Goal: Transaction & Acquisition: Obtain resource

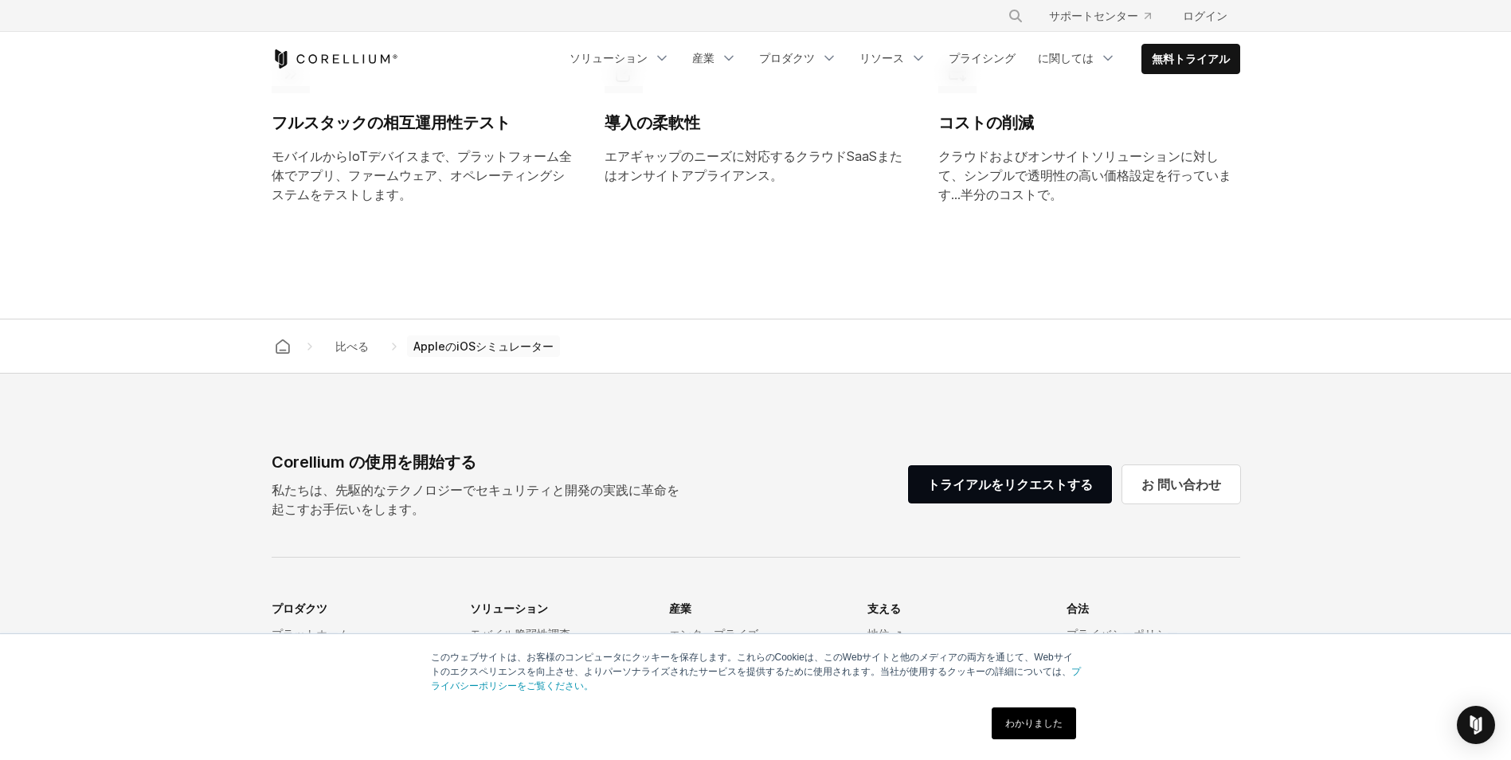
scroll to position [1719, 0]
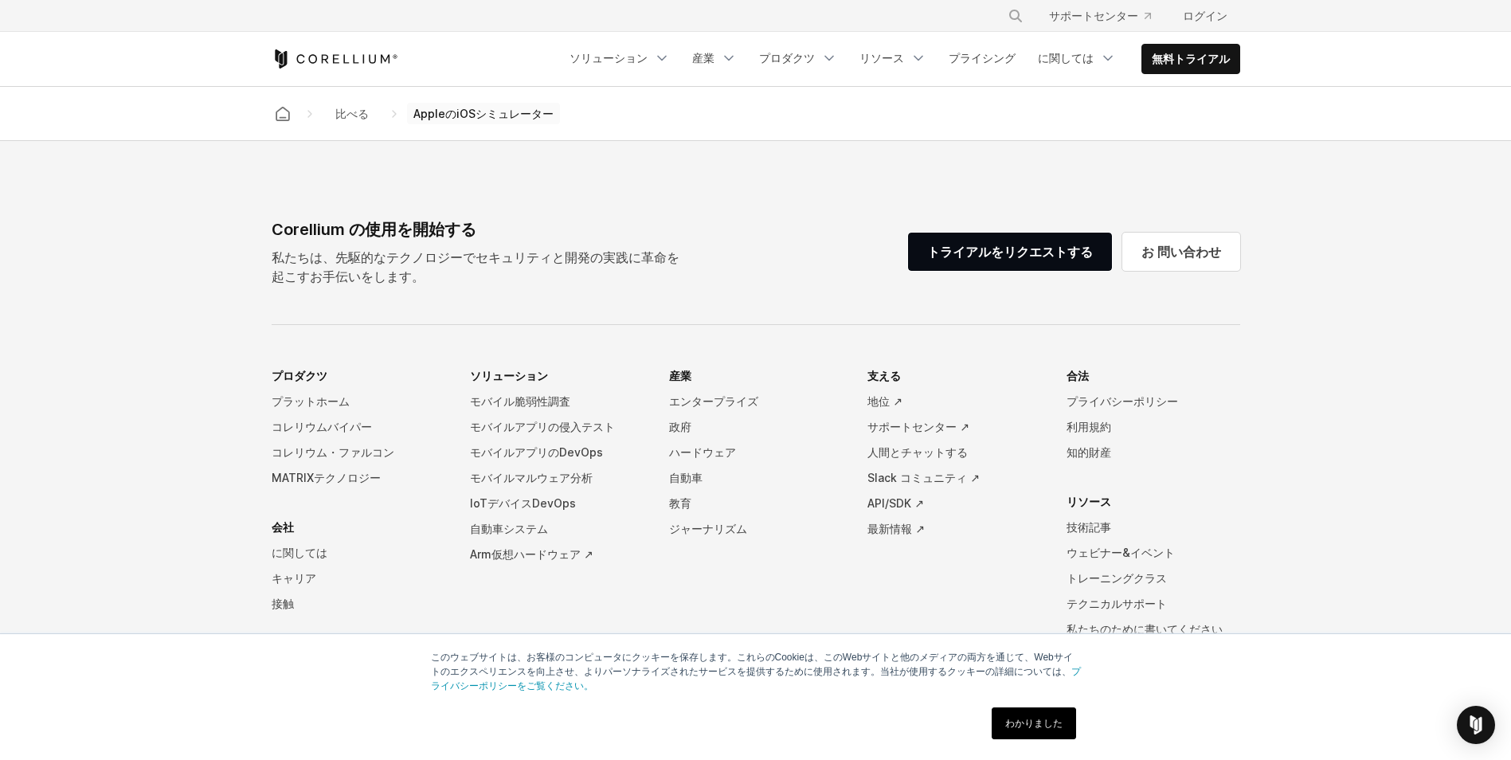
drag, startPoint x: 198, startPoint y: 304, endPoint x: 212, endPoint y: 395, distance: 91.8
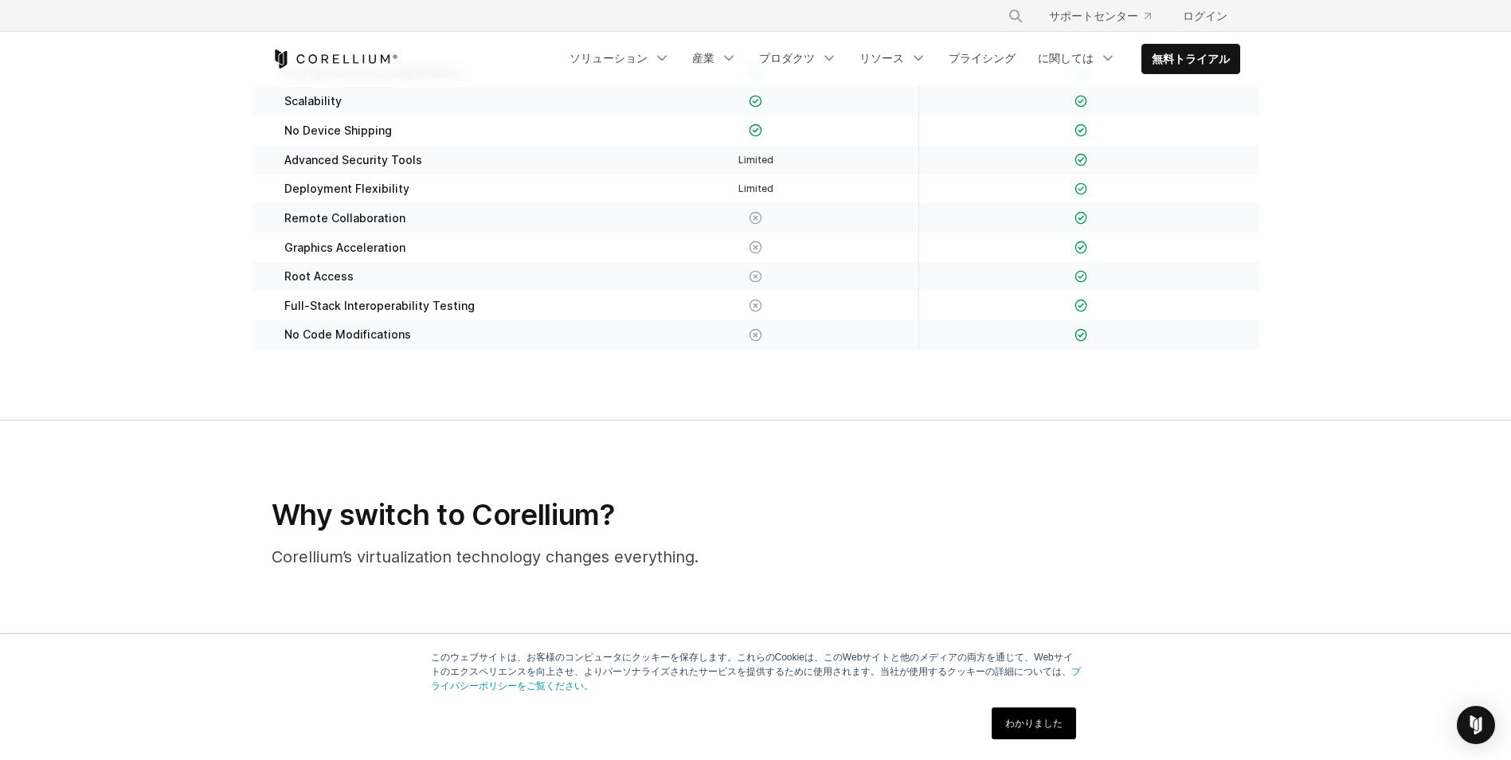
scroll to position [0, 0]
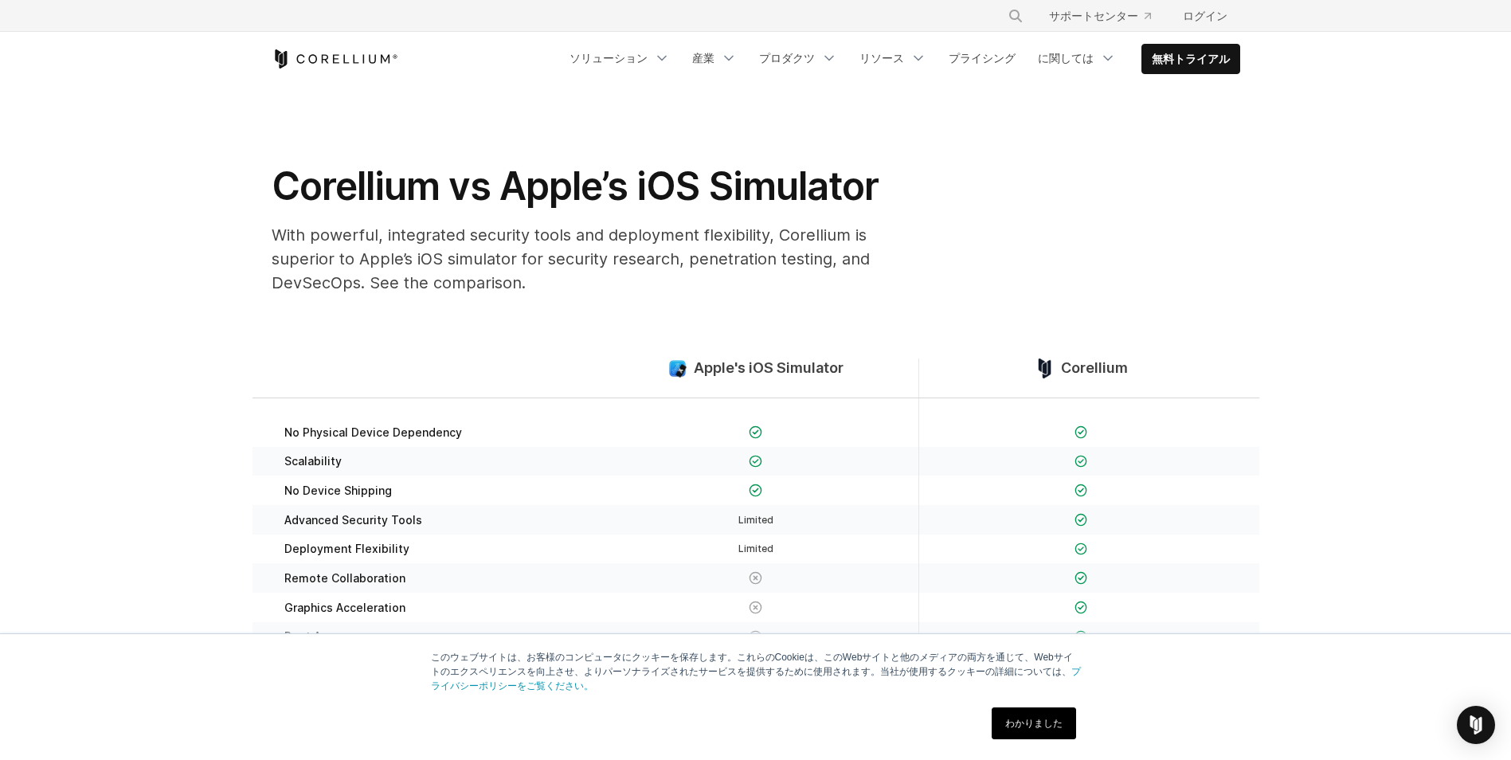
drag, startPoint x: 184, startPoint y: 363, endPoint x: 193, endPoint y: 53, distance: 309.2
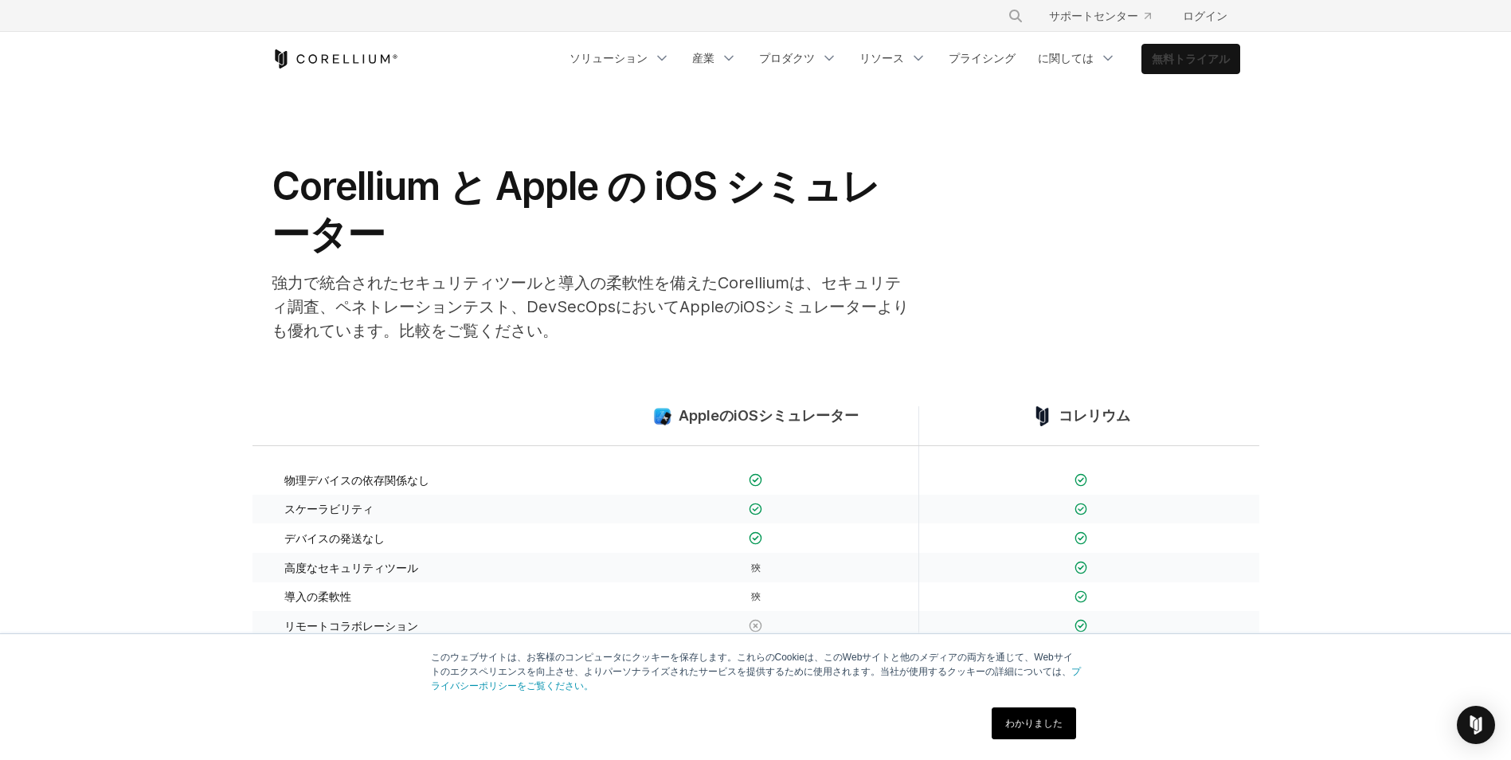
click at [1208, 49] on link "無料トライアル" at bounding box center [1190, 59] width 97 height 29
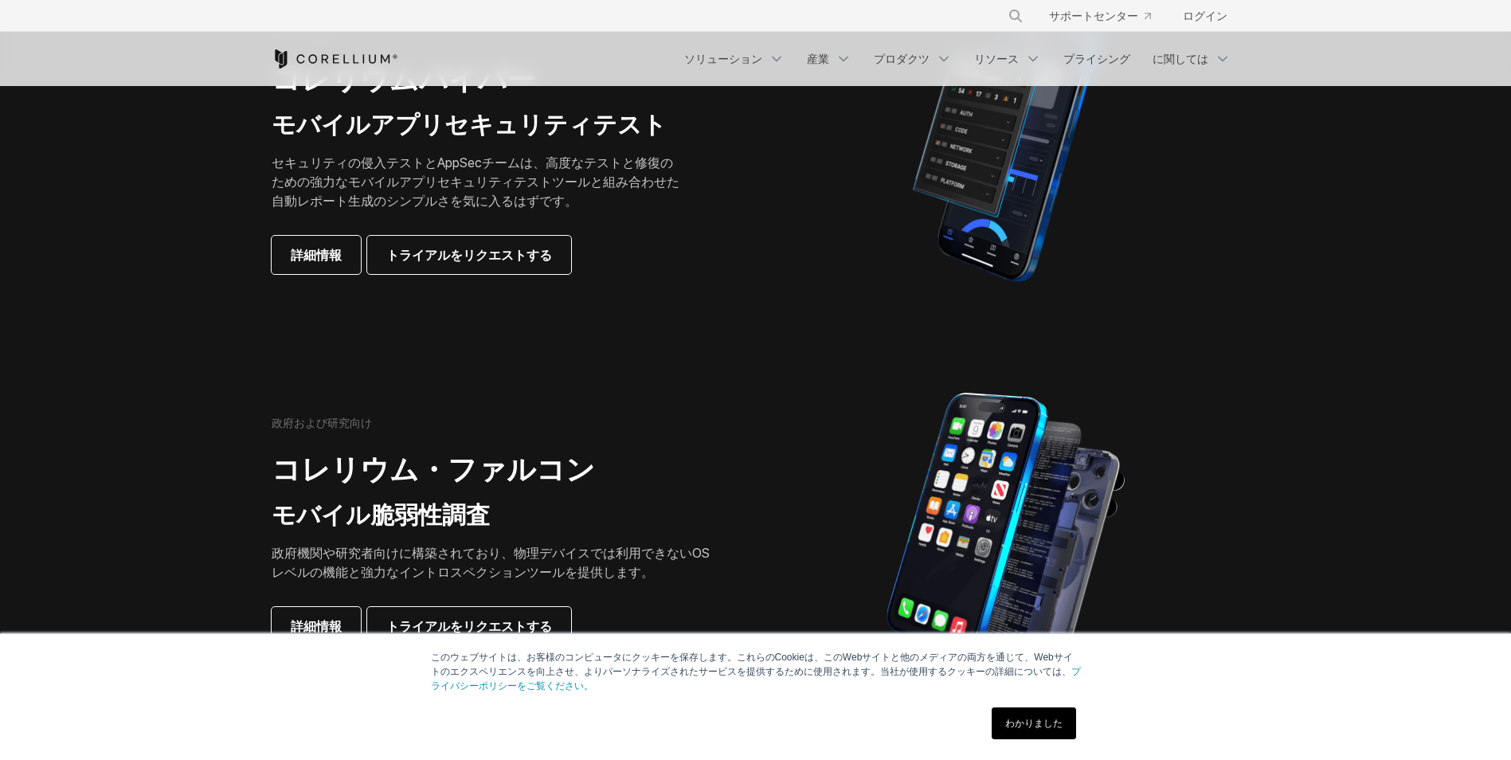
drag, startPoint x: 227, startPoint y: 331, endPoint x: 288, endPoint y: 410, distance: 98.8
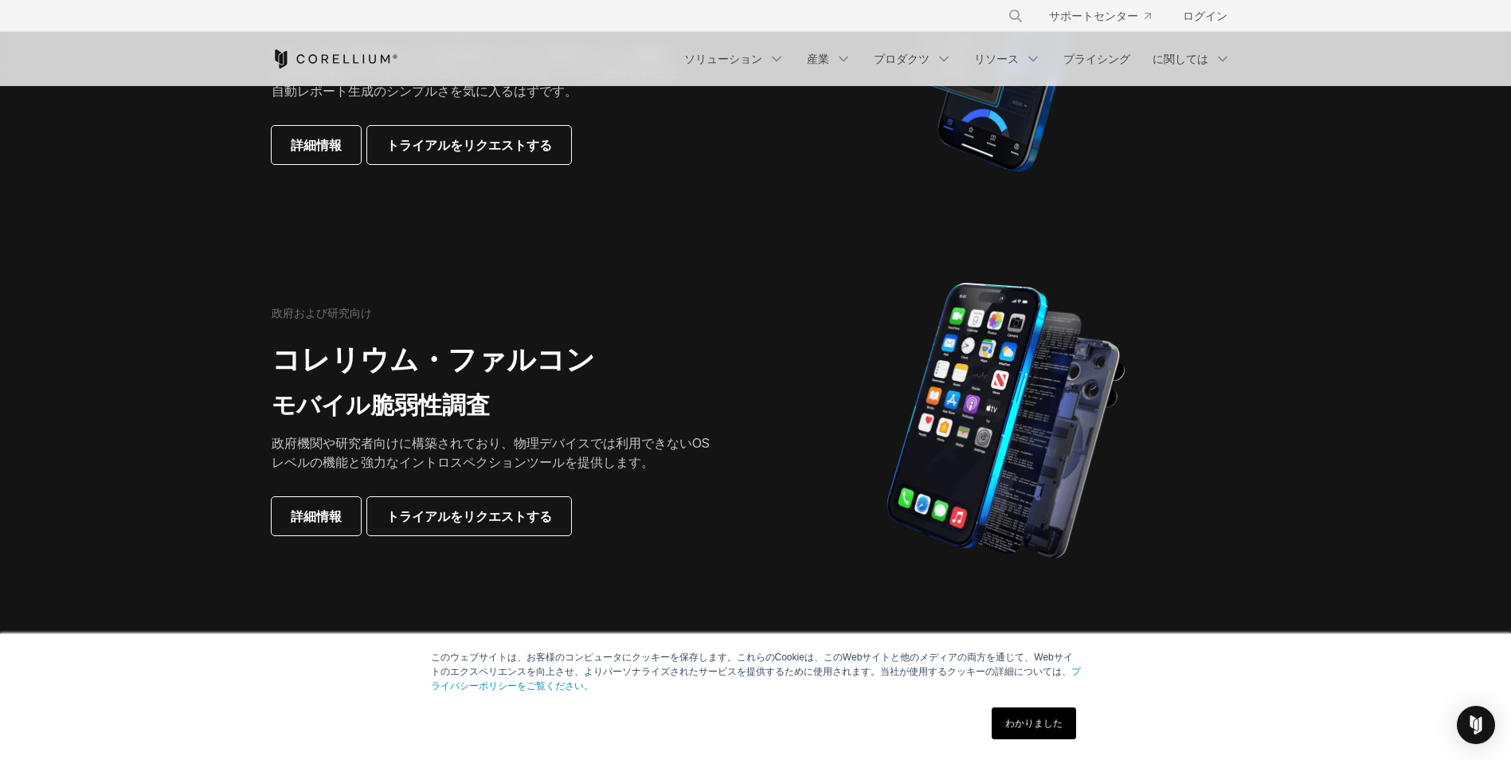
drag, startPoint x: 557, startPoint y: 536, endPoint x: 566, endPoint y: 570, distance: 35.6
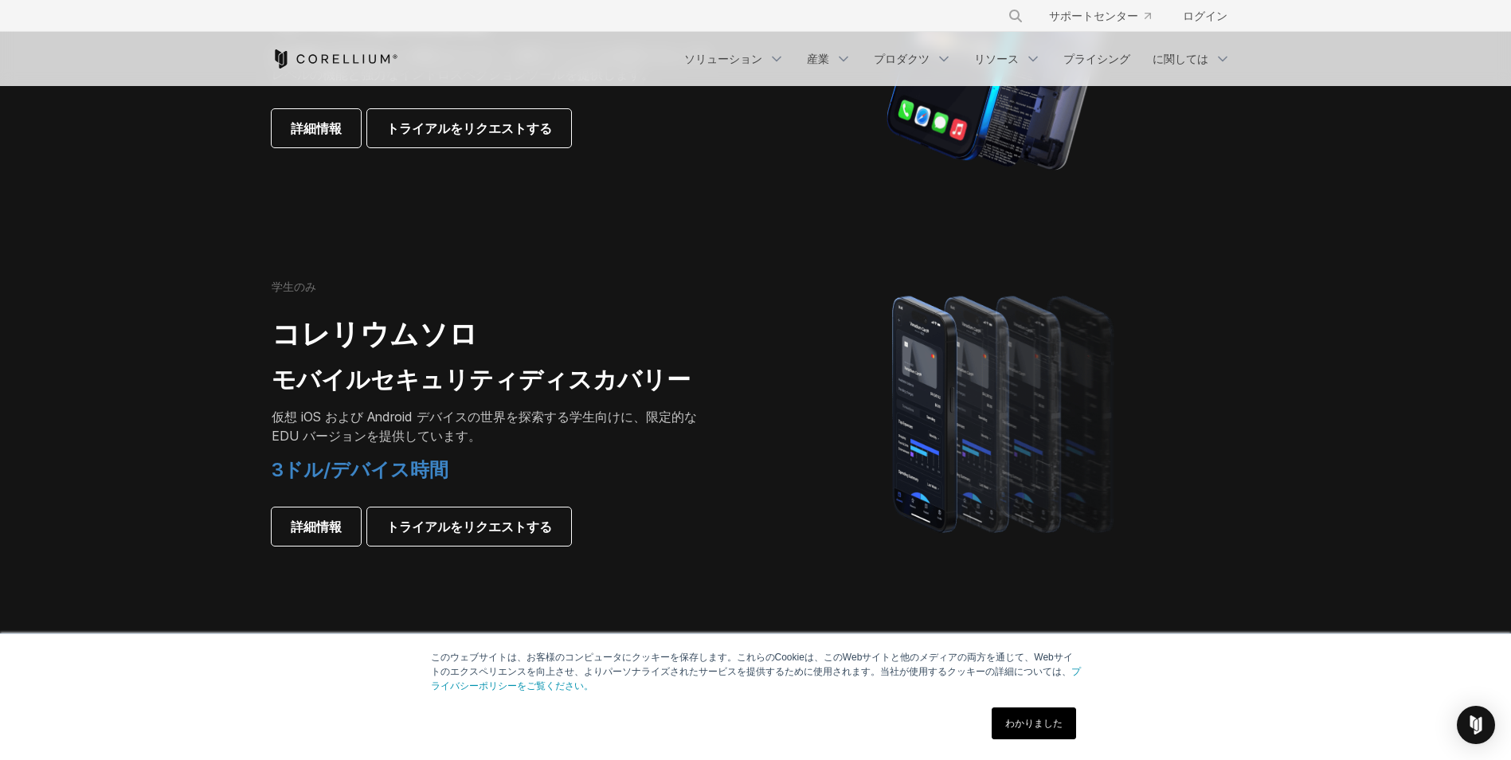
drag, startPoint x: 555, startPoint y: 509, endPoint x: 566, endPoint y: 555, distance: 46.8
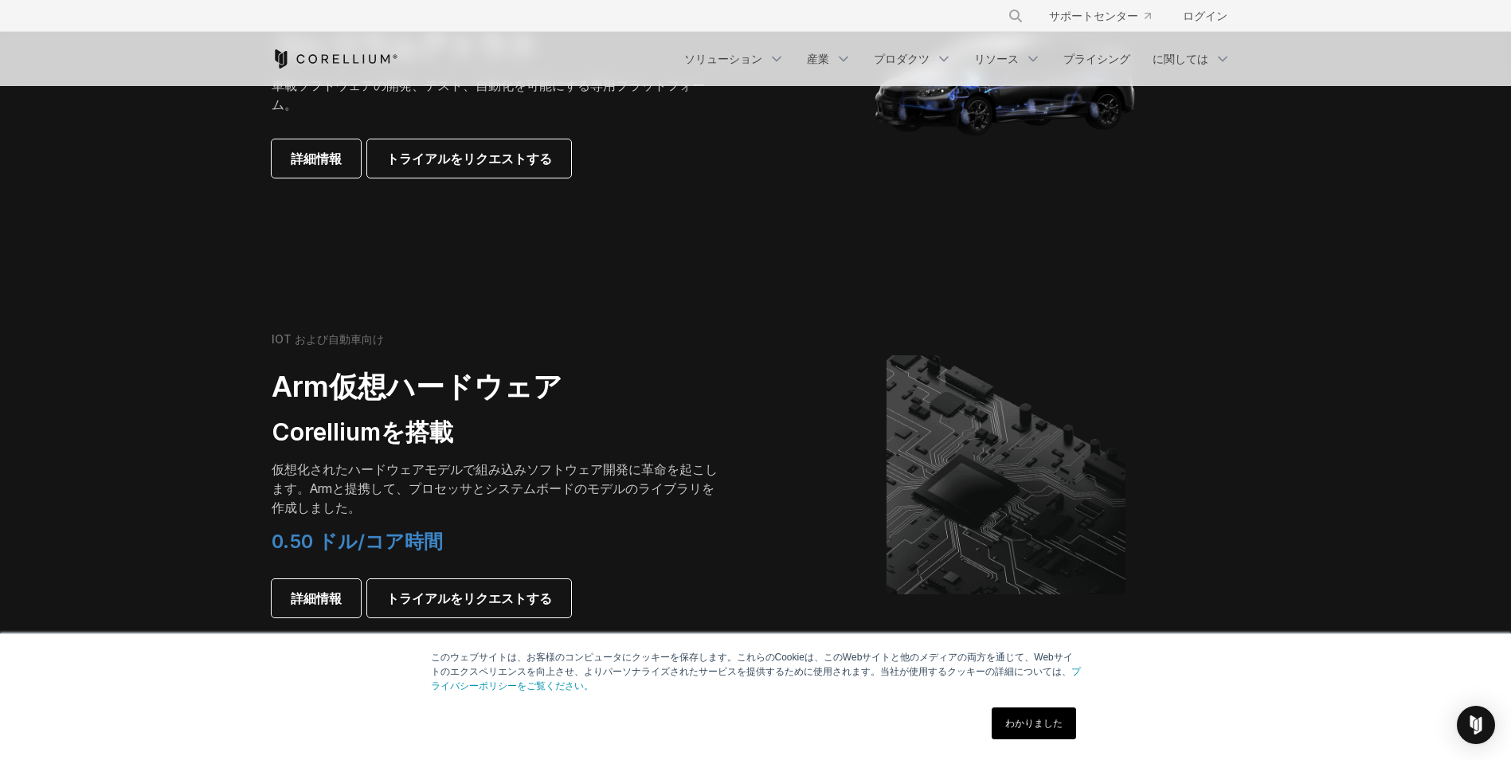
drag, startPoint x: 571, startPoint y: 421, endPoint x: 609, endPoint y: 539, distance: 123.0
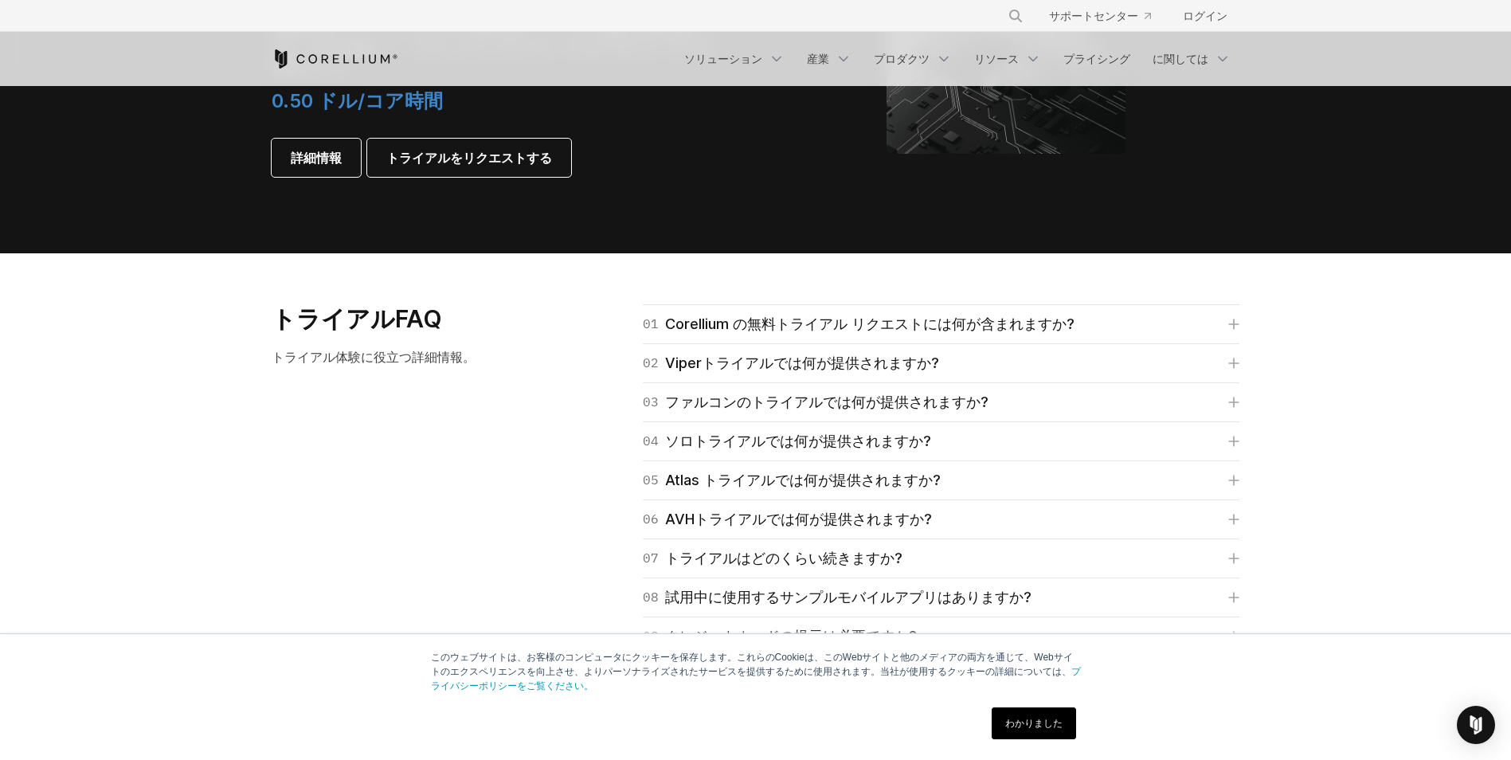
drag, startPoint x: 606, startPoint y: 547, endPoint x: 570, endPoint y: 593, distance: 57.9
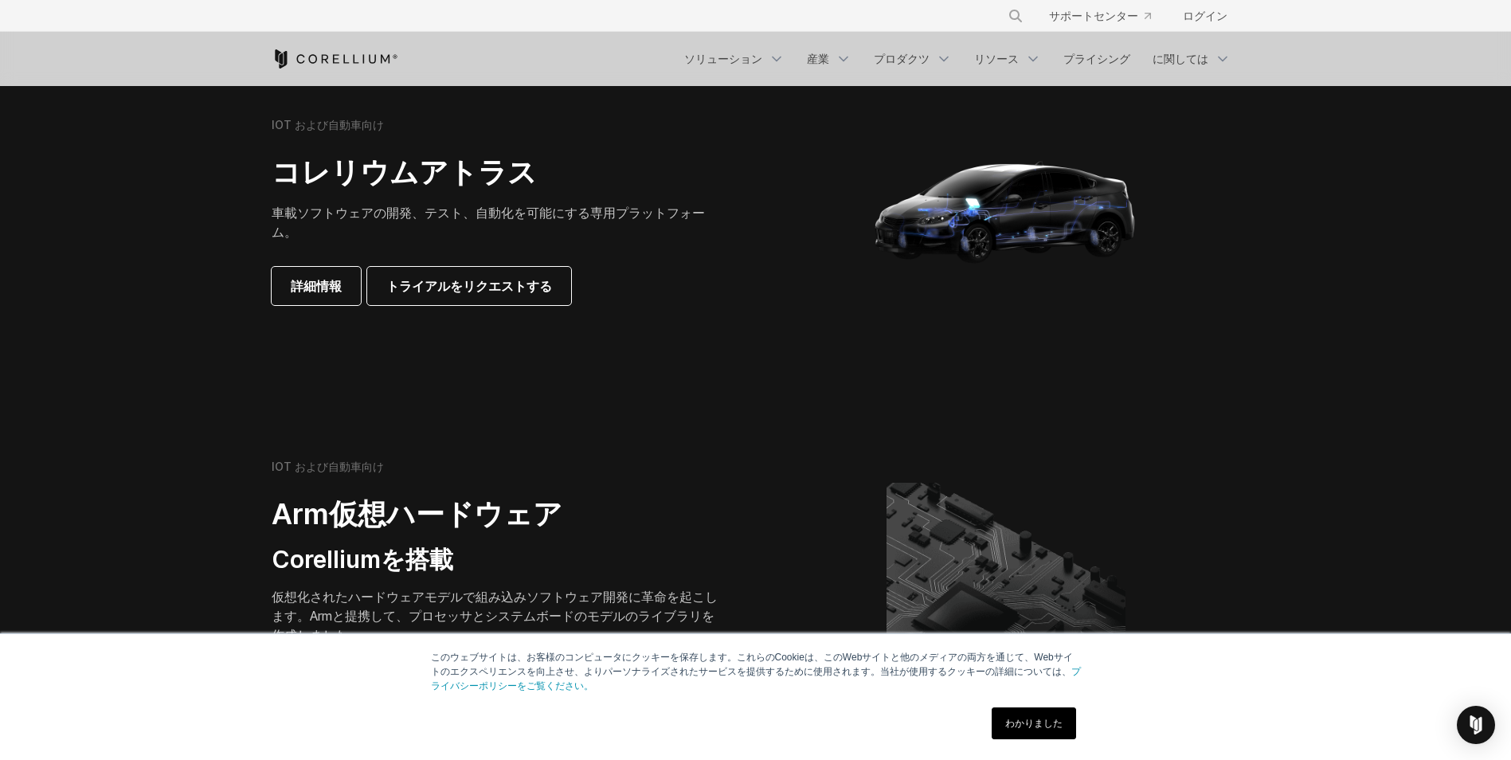
drag, startPoint x: 547, startPoint y: 468, endPoint x: 518, endPoint y: 361, distance: 110.5
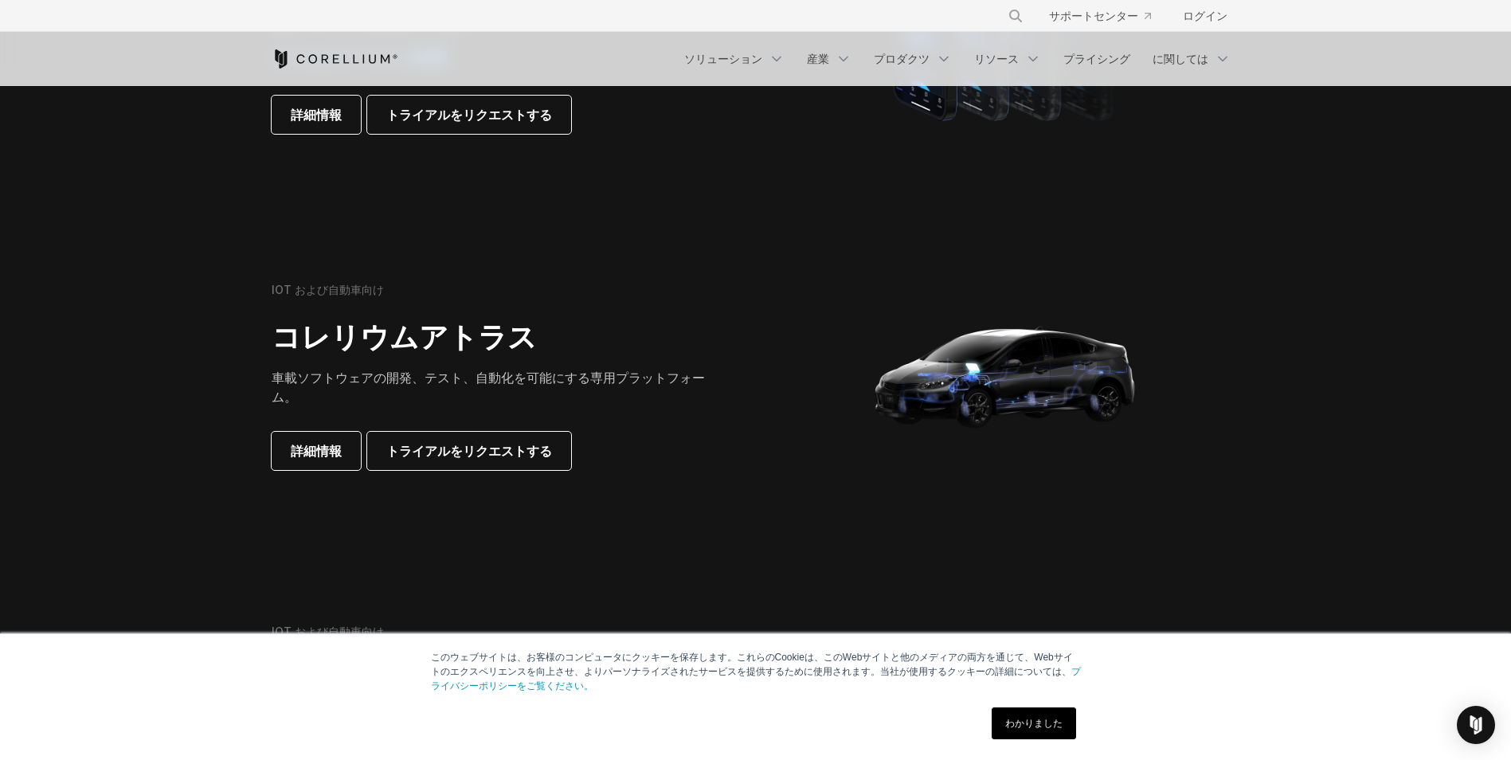
drag, startPoint x: 594, startPoint y: 457, endPoint x: 547, endPoint y: 368, distance: 99.8
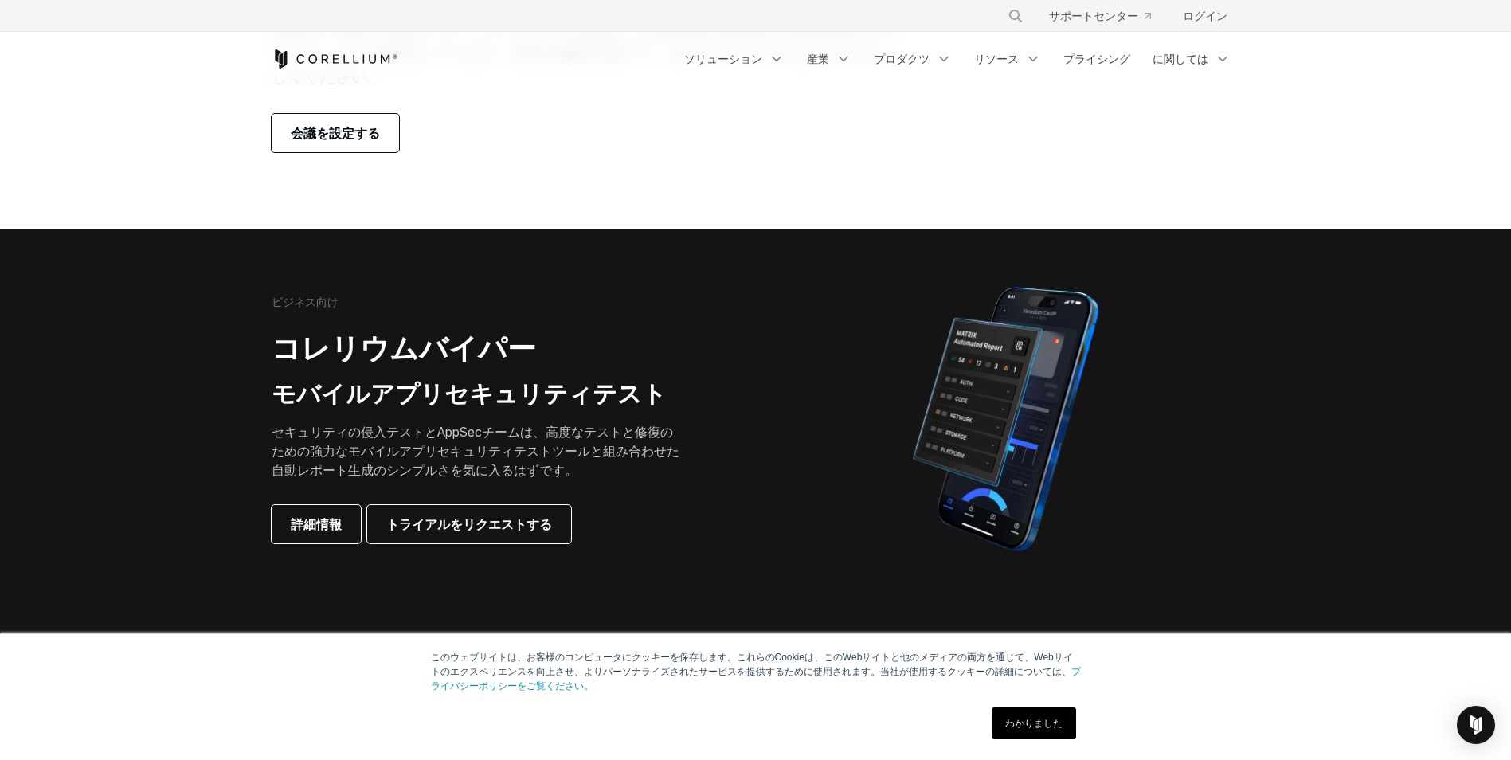
drag, startPoint x: 555, startPoint y: 443, endPoint x: 535, endPoint y: 327, distance: 118.0
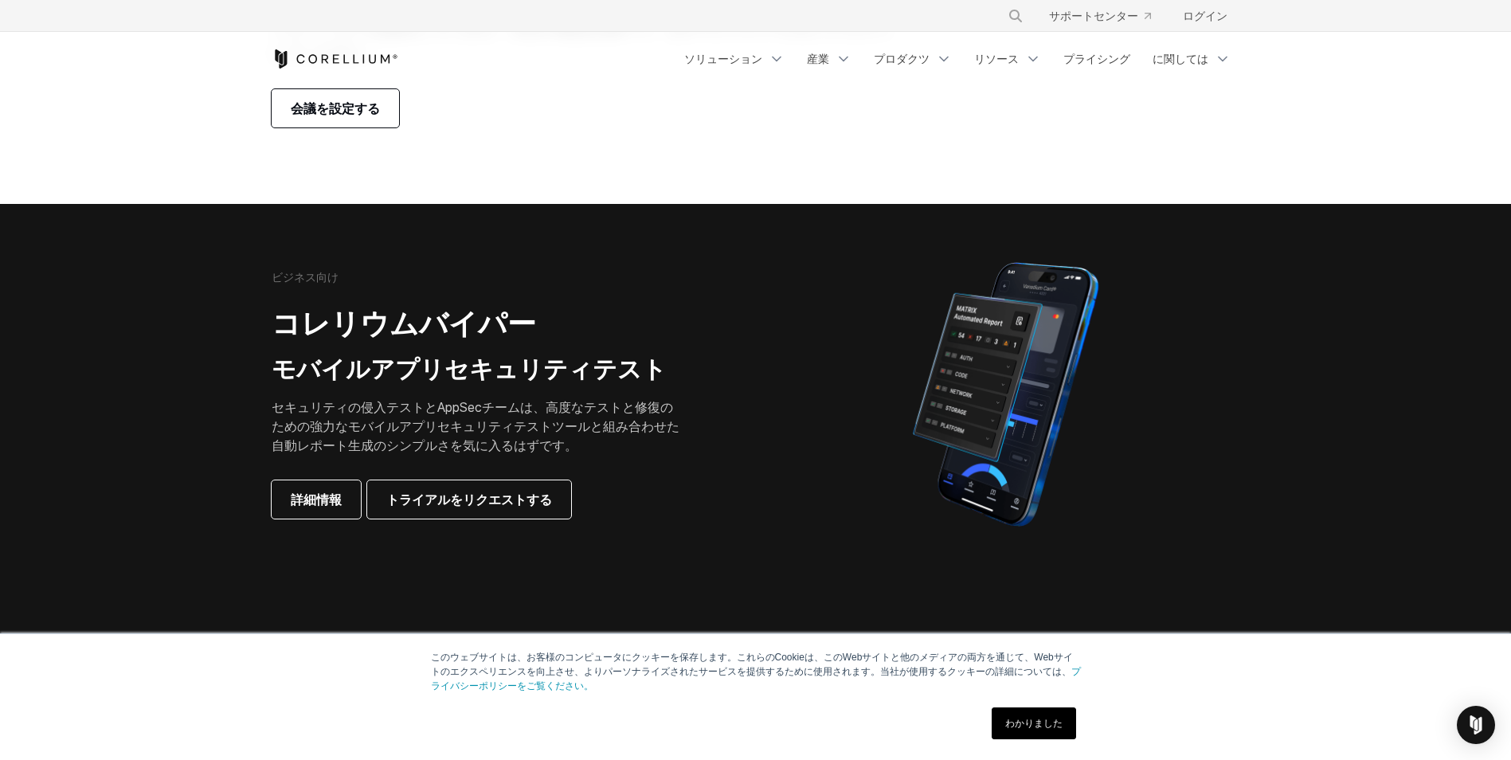
scroll to position [247, 0]
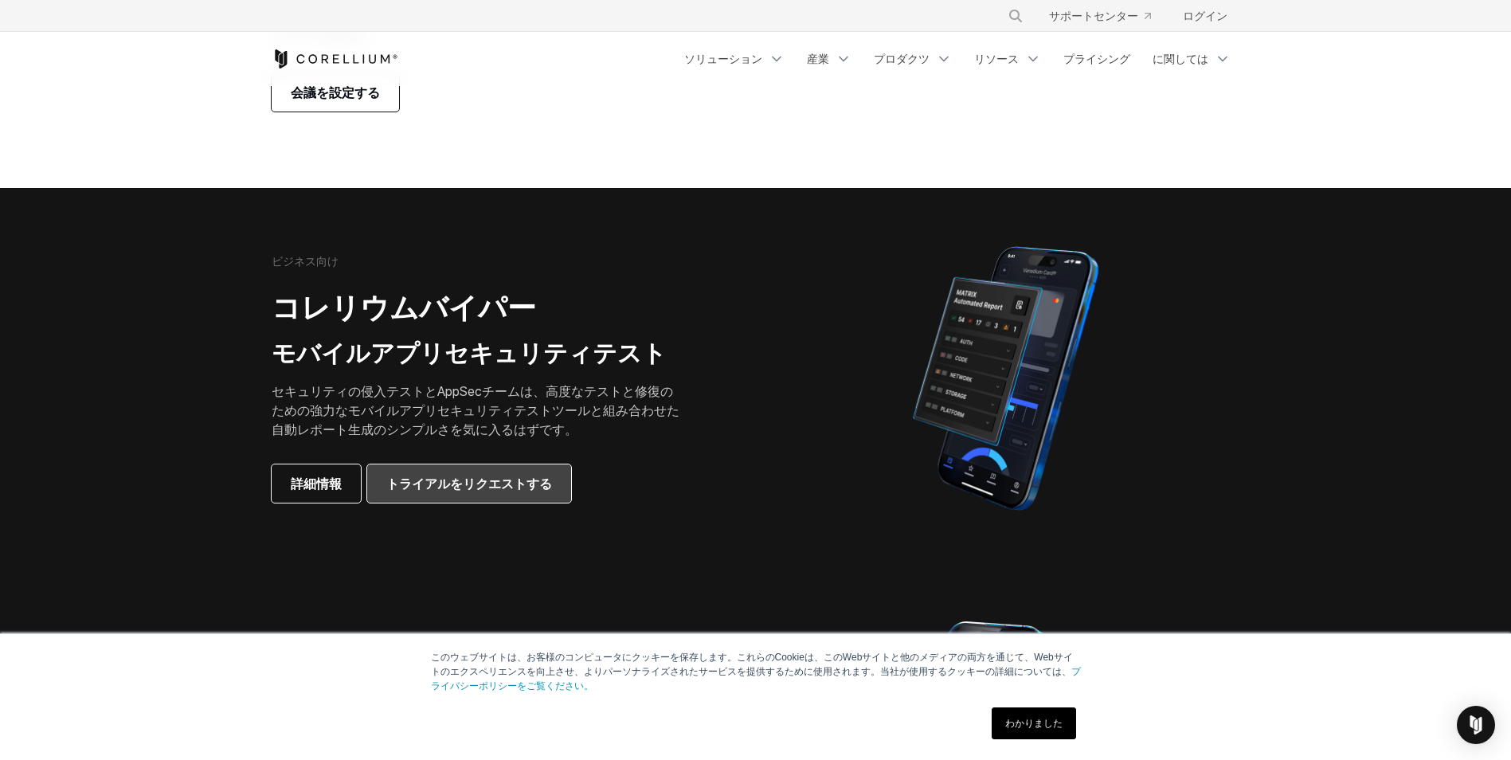
click at [437, 474] on span "トライアルをリクエストする" at bounding box center [469, 483] width 166 height 19
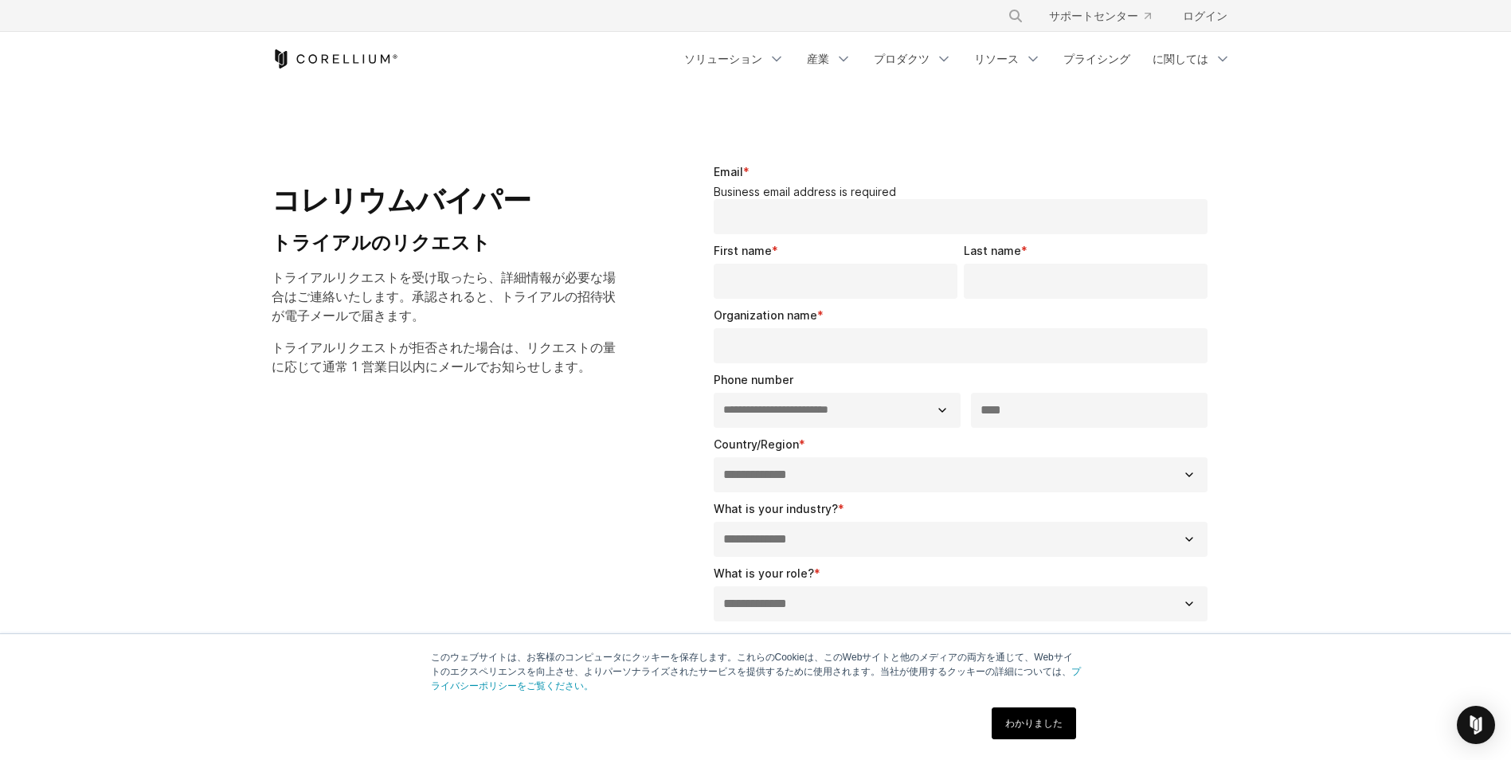
select select "**"
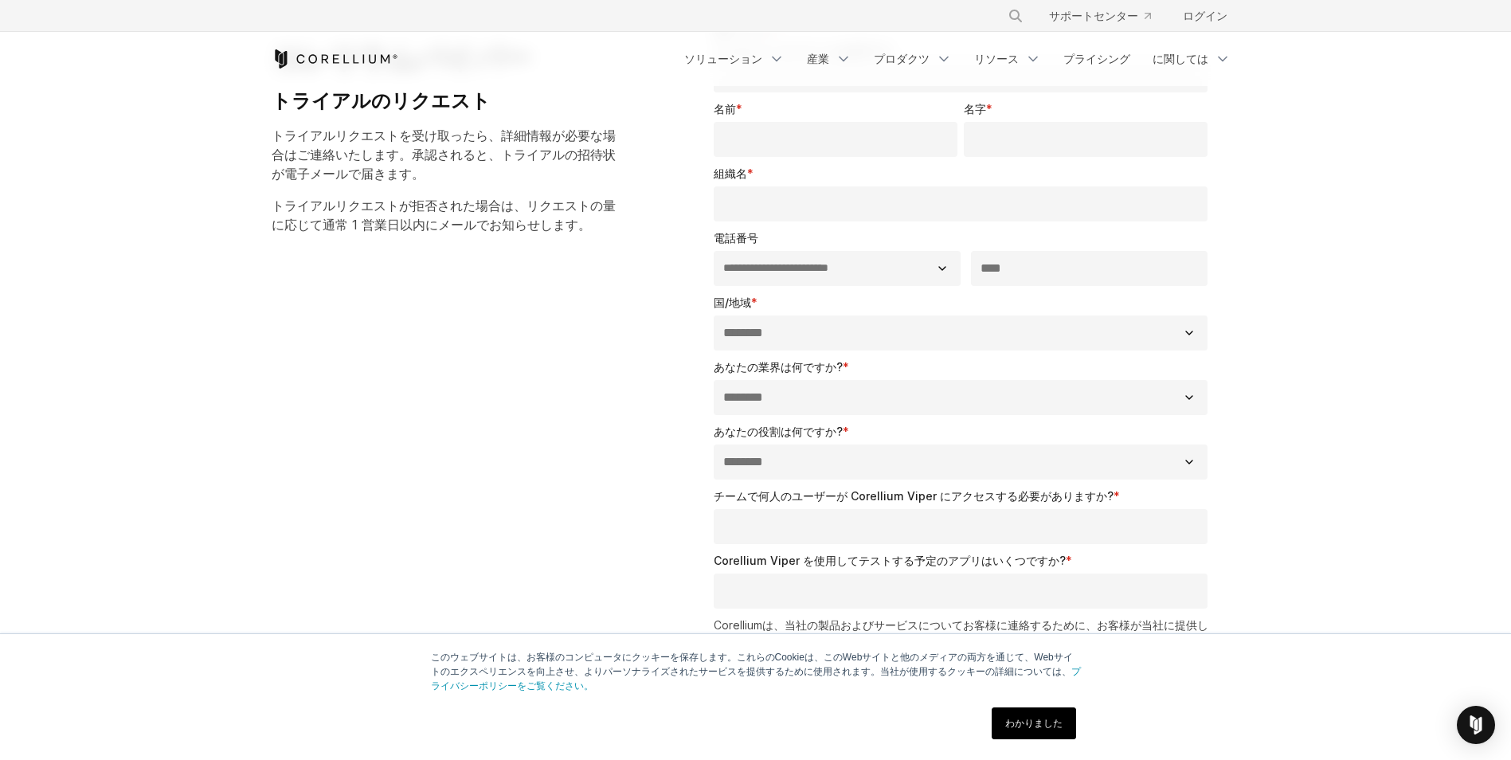
drag, startPoint x: 1381, startPoint y: 329, endPoint x: 1381, endPoint y: 379, distance: 50.2
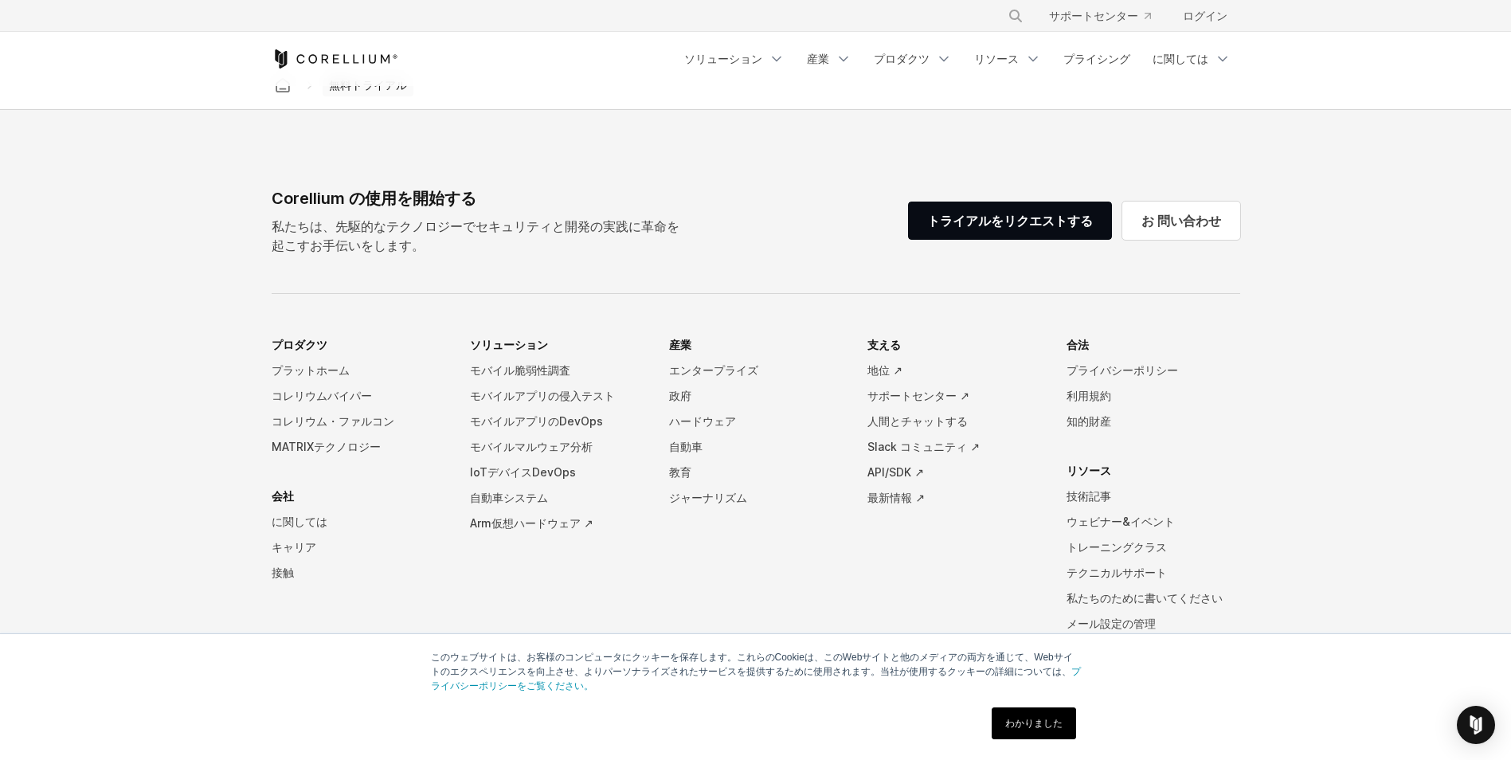
drag, startPoint x: 1374, startPoint y: 518, endPoint x: 1365, endPoint y: 555, distance: 38.5
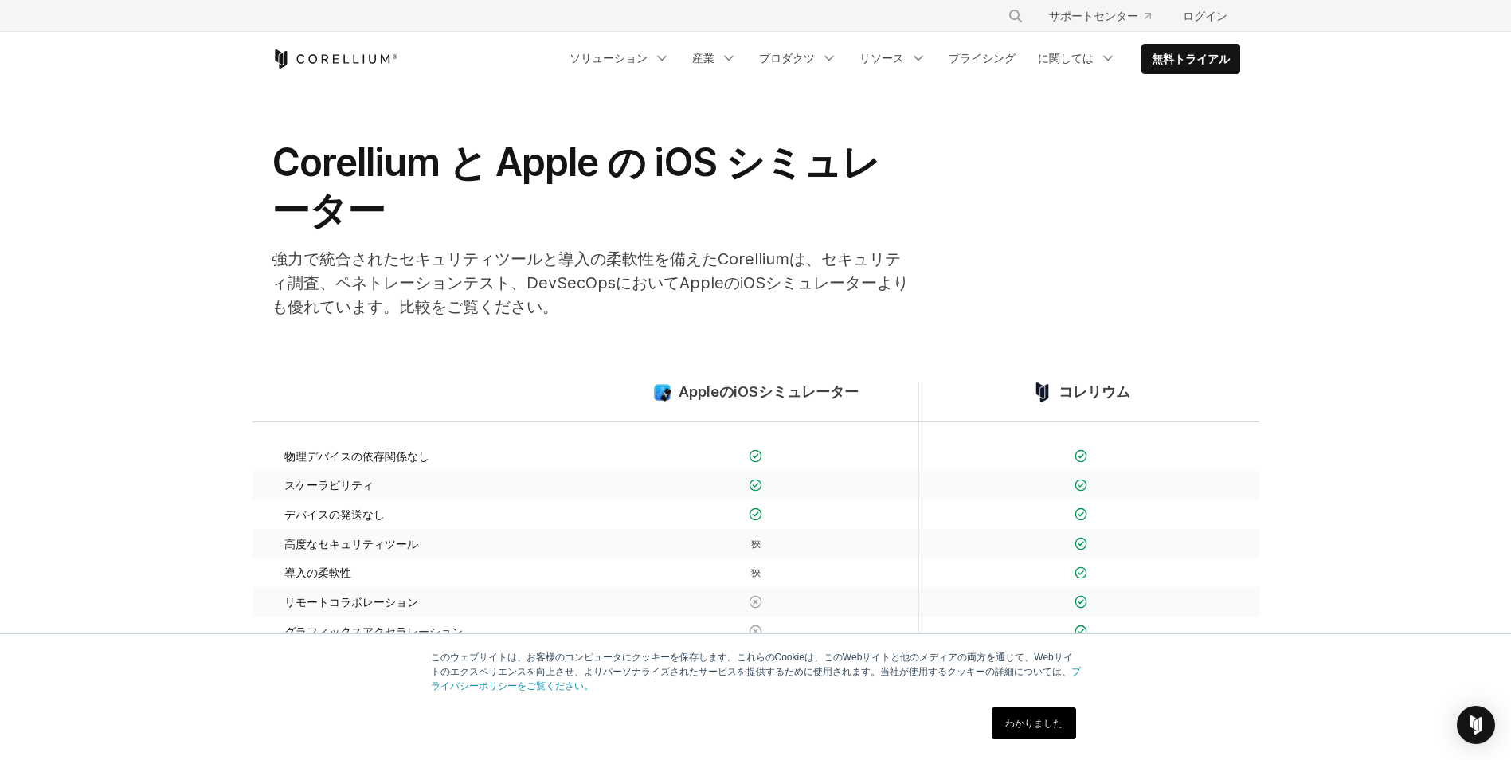
scroll to position [80, 0]
